Goal: Task Accomplishment & Management: Manage account settings

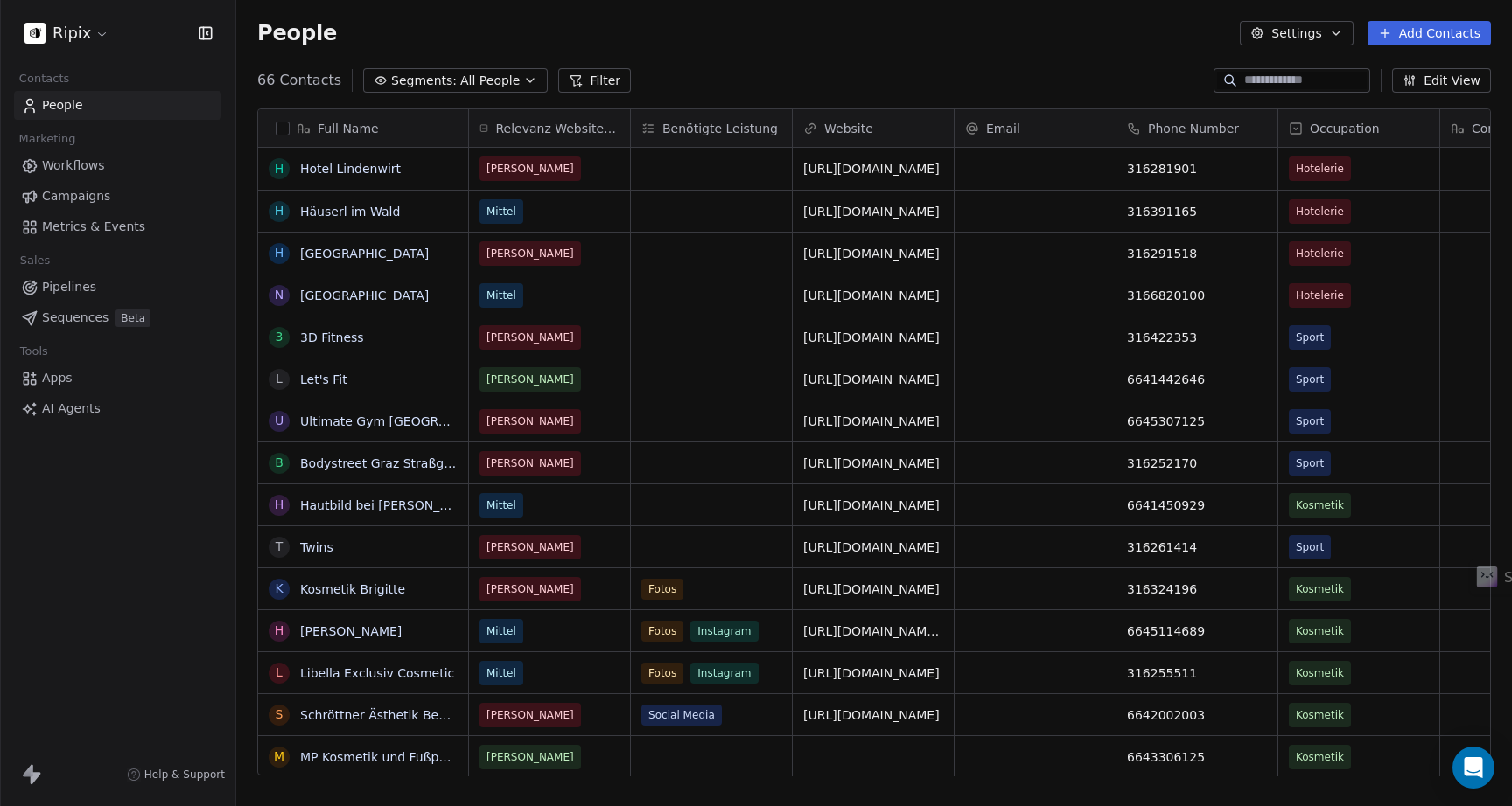
scroll to position [710, 1276]
click at [79, 19] on html "Ripix Contacts People Marketing Workflows Campaigns Metrics & Events Sales Pipe…" at bounding box center [756, 403] width 1512 height 806
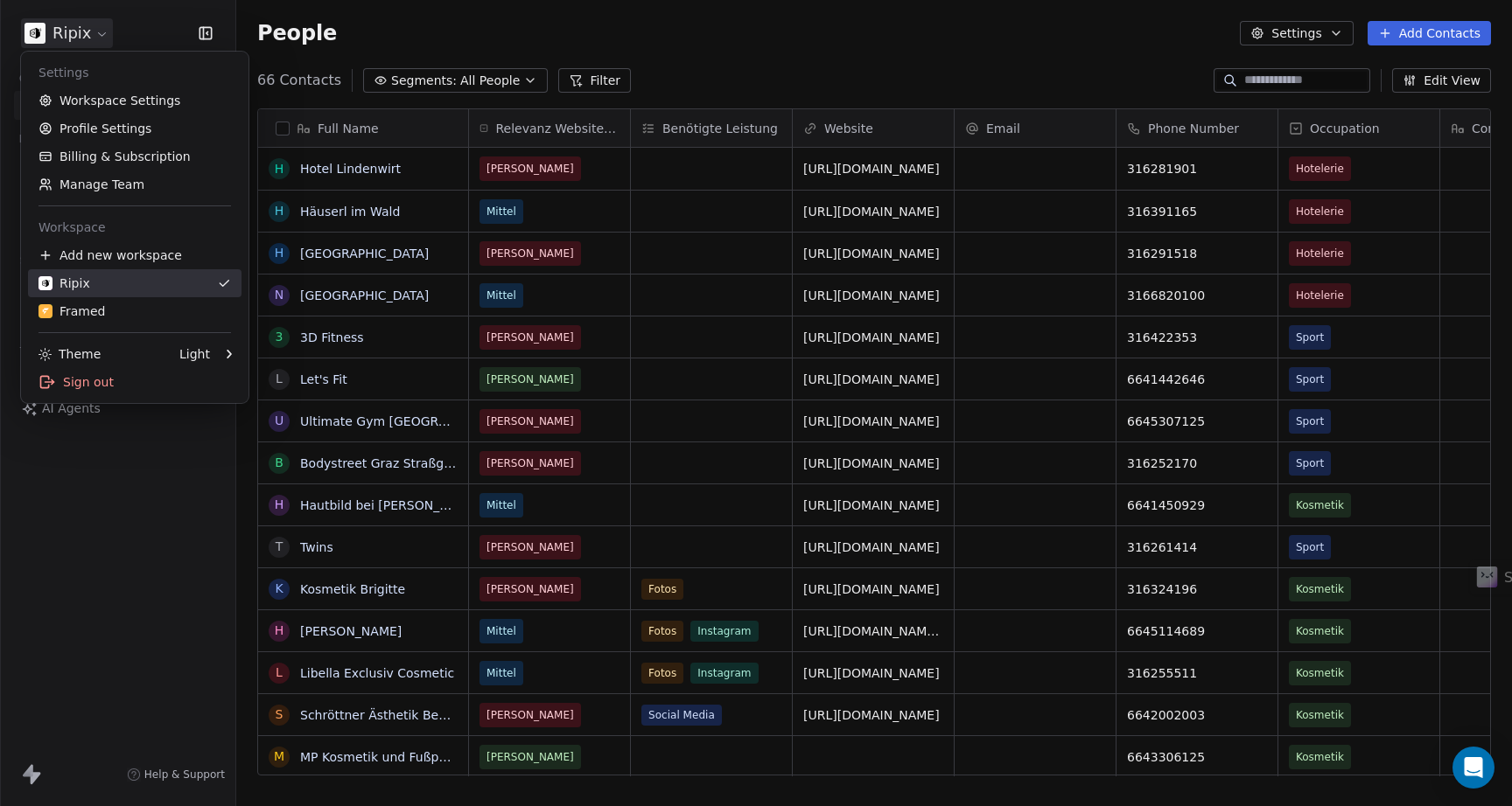
click at [80, 303] on div "Framed" at bounding box center [72, 311] width 68 height 17
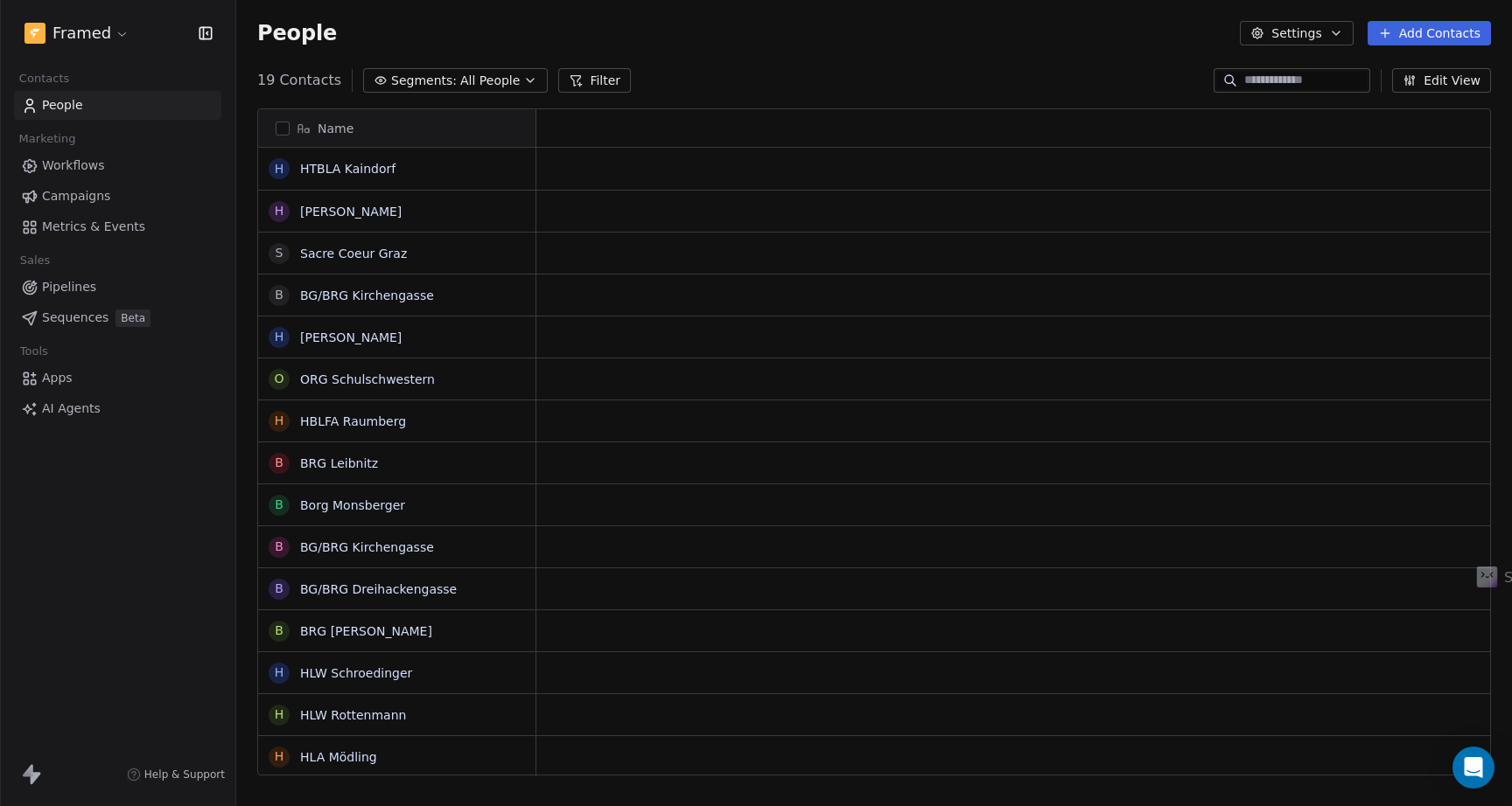
scroll to position [710, 1276]
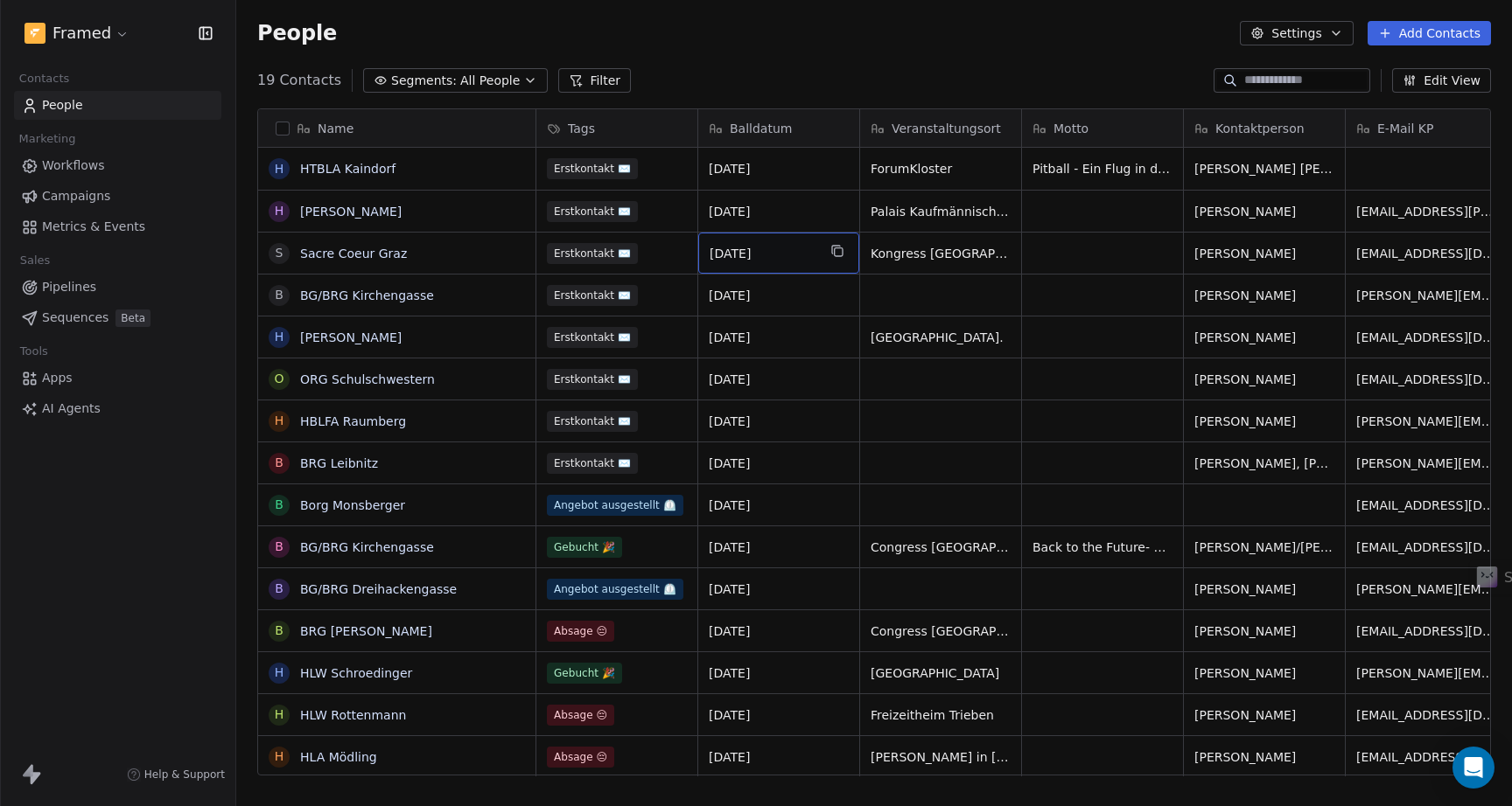
click at [731, 255] on span "[DATE]" at bounding box center [763, 254] width 107 height 17
click at [721, 250] on textarea "**********" at bounding box center [778, 259] width 159 height 54
type textarea "**********"
click at [641, 273] on html "Framed Contacts People Marketing Workflows Campaigns Metrics & Events Sales Pip…" at bounding box center [756, 403] width 1512 height 806
click at [608, 256] on span "Erstkontakt ✉️" at bounding box center [593, 254] width 91 height 21
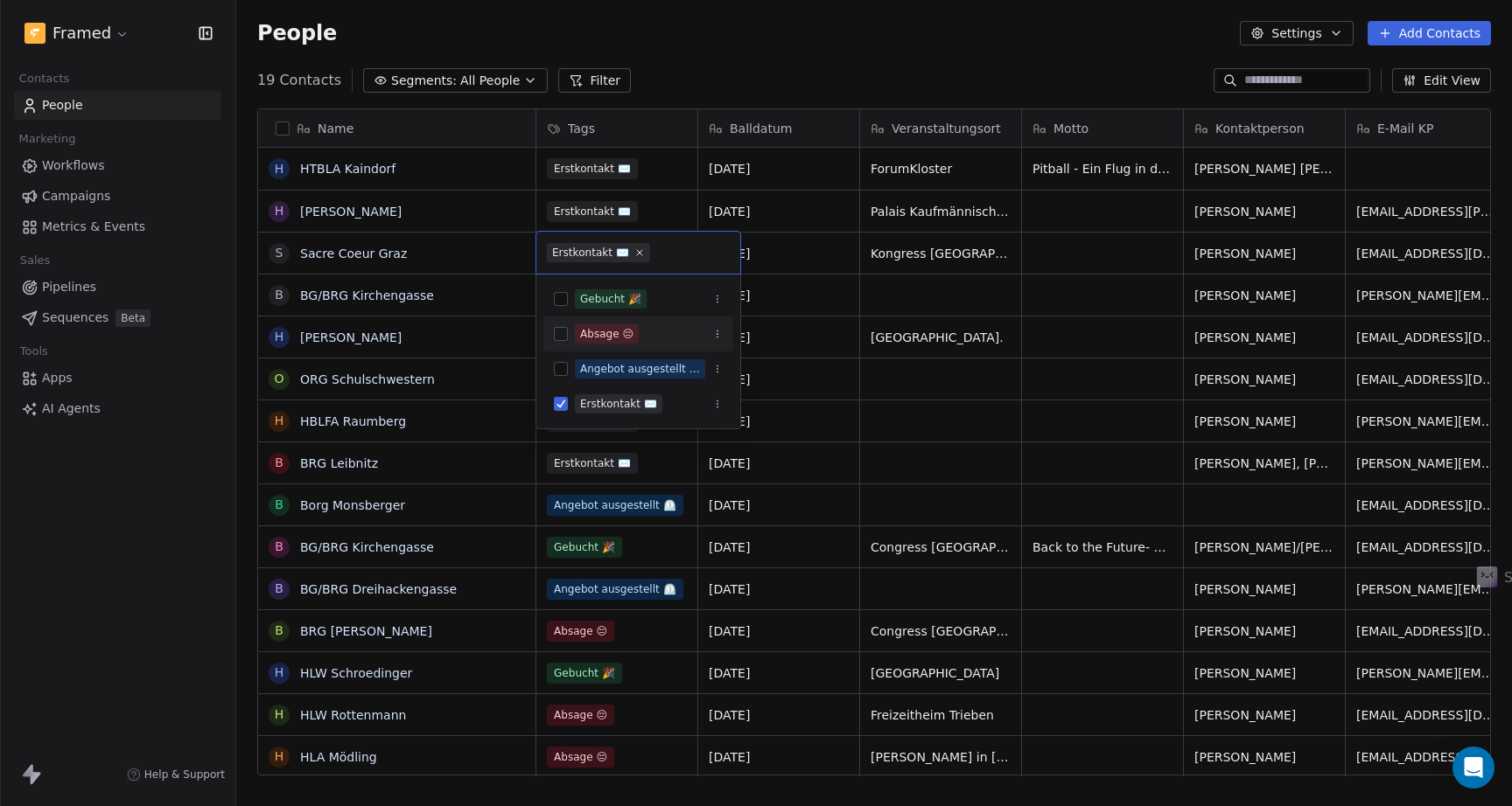
click at [632, 298] on div "Gebucht 🎉" at bounding box center [610, 299] width 62 height 15
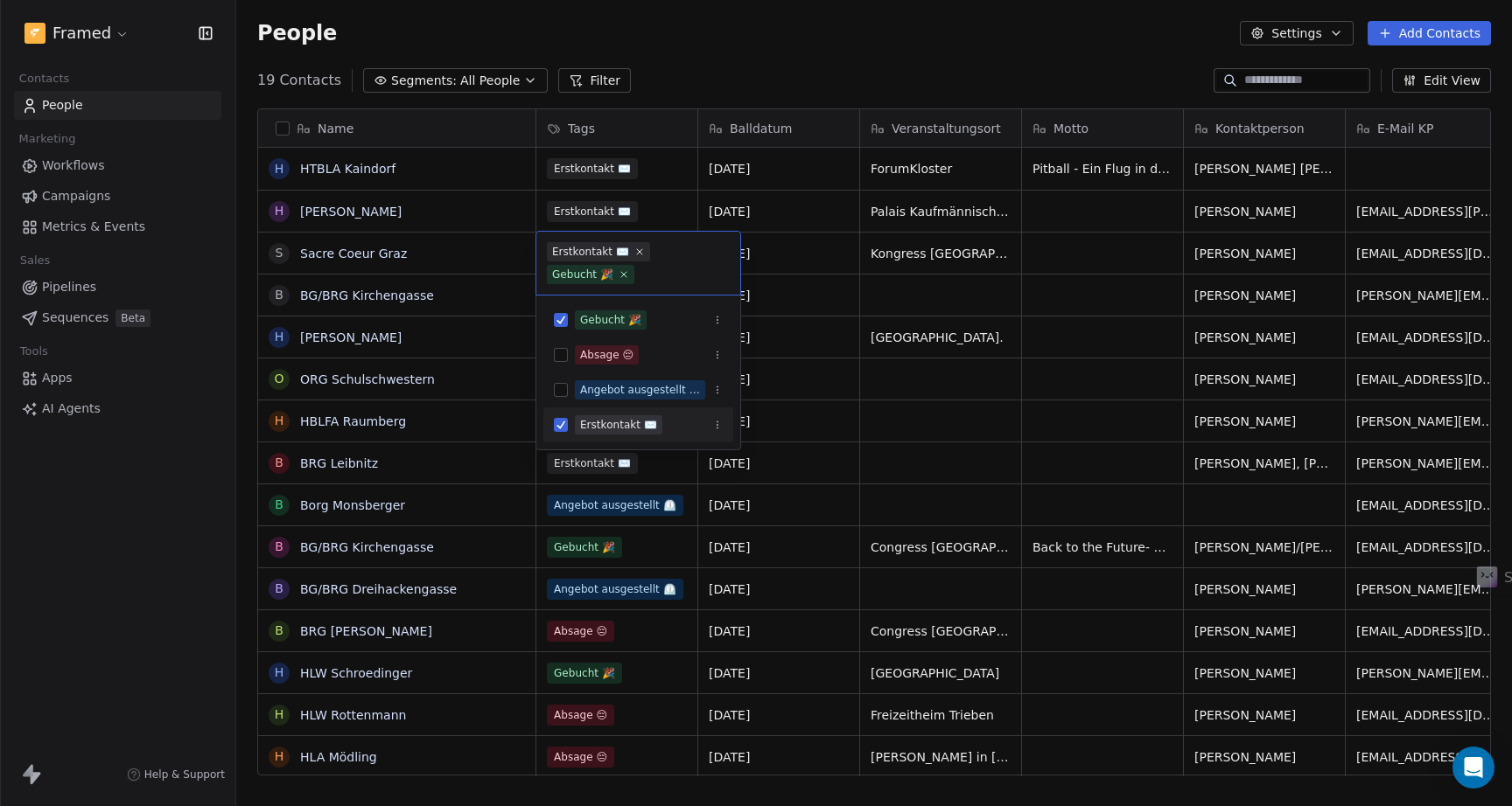
click at [560, 419] on button "Suggestions" at bounding box center [560, 425] width 14 height 14
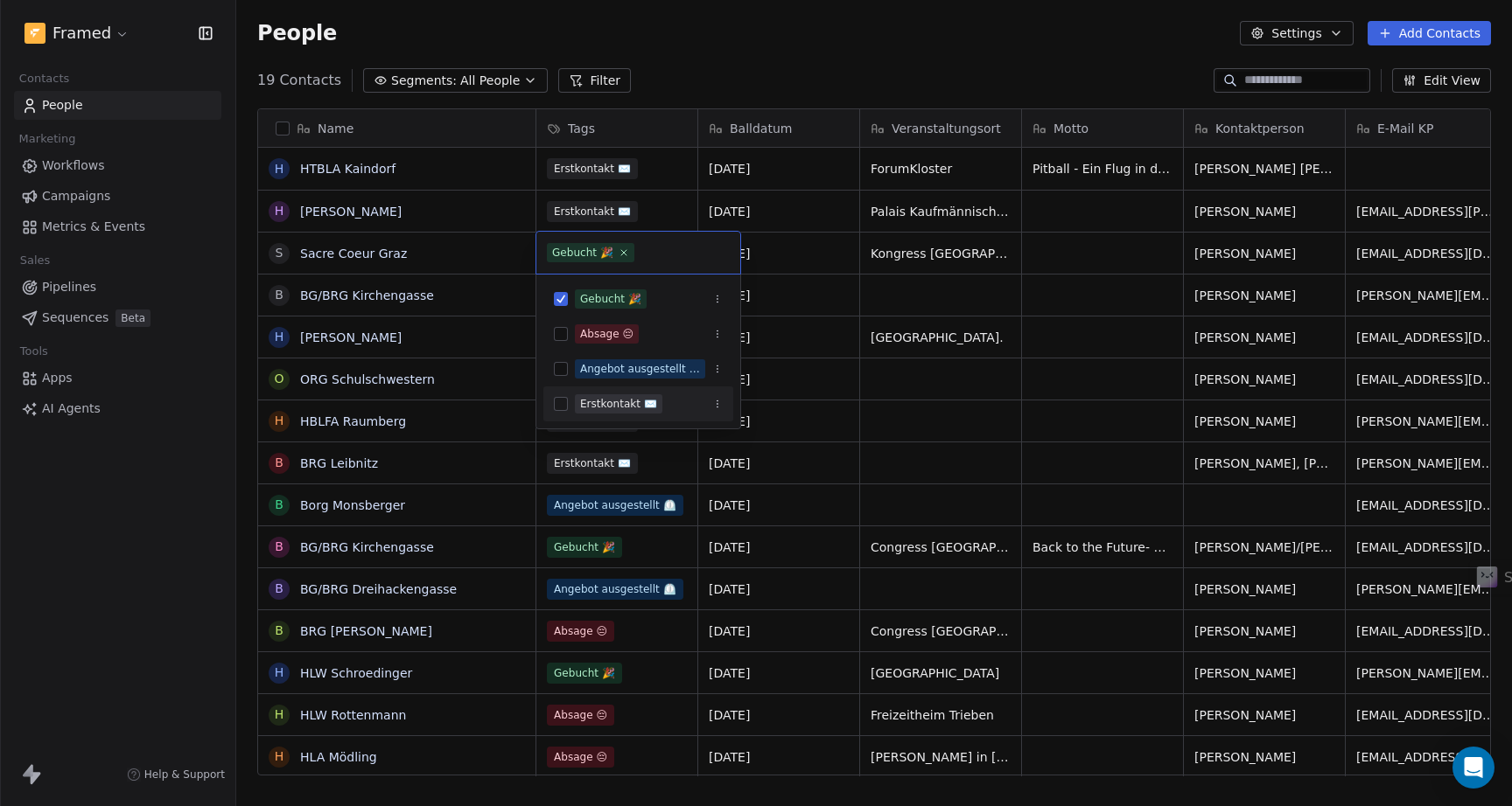
click at [844, 393] on html "Framed Contacts People Marketing Workflows Campaigns Metrics & Events Sales Pip…" at bounding box center [756, 403] width 1512 height 806
